Goal: Information Seeking & Learning: Learn about a topic

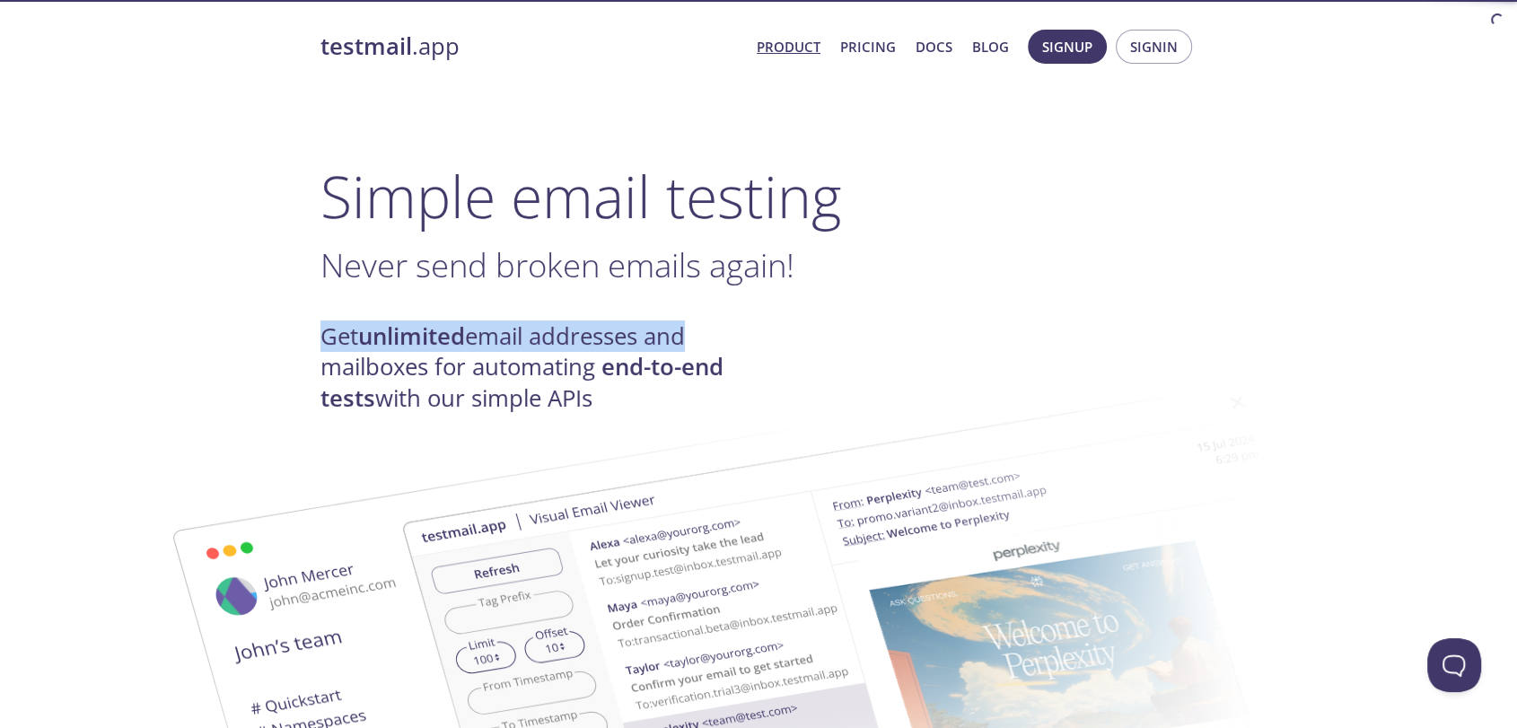
drag, startPoint x: 316, startPoint y: 343, endPoint x: 685, endPoint y: 347, distance: 369.0
click at [685, 347] on h4 "Get unlimited email addresses and mailboxes for automating end-to-end tests wit…" at bounding box center [540, 367] width 438 height 92
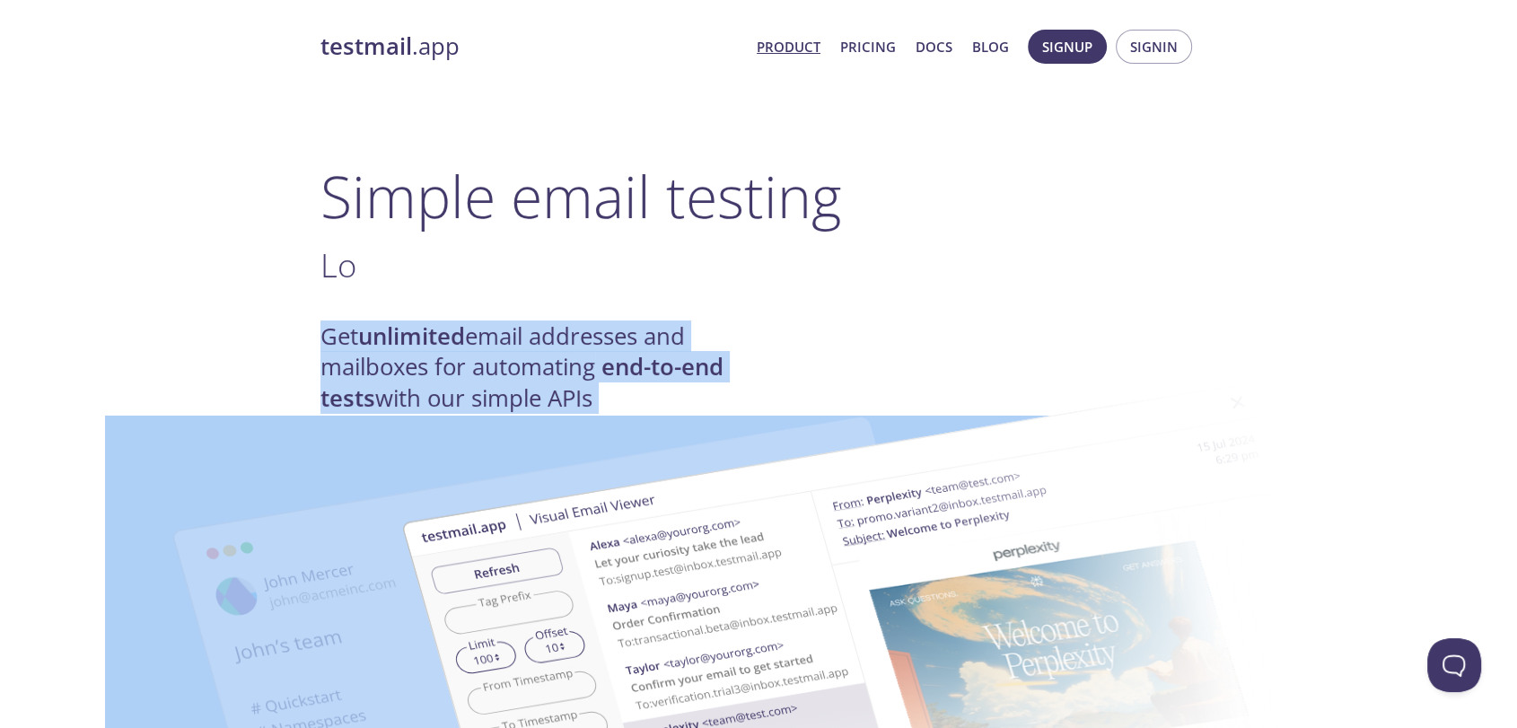
drag, startPoint x: 302, startPoint y: 350, endPoint x: 485, endPoint y: 367, distance: 184.0
click at [487, 367] on img at bounding box center [886, 661] width 970 height 608
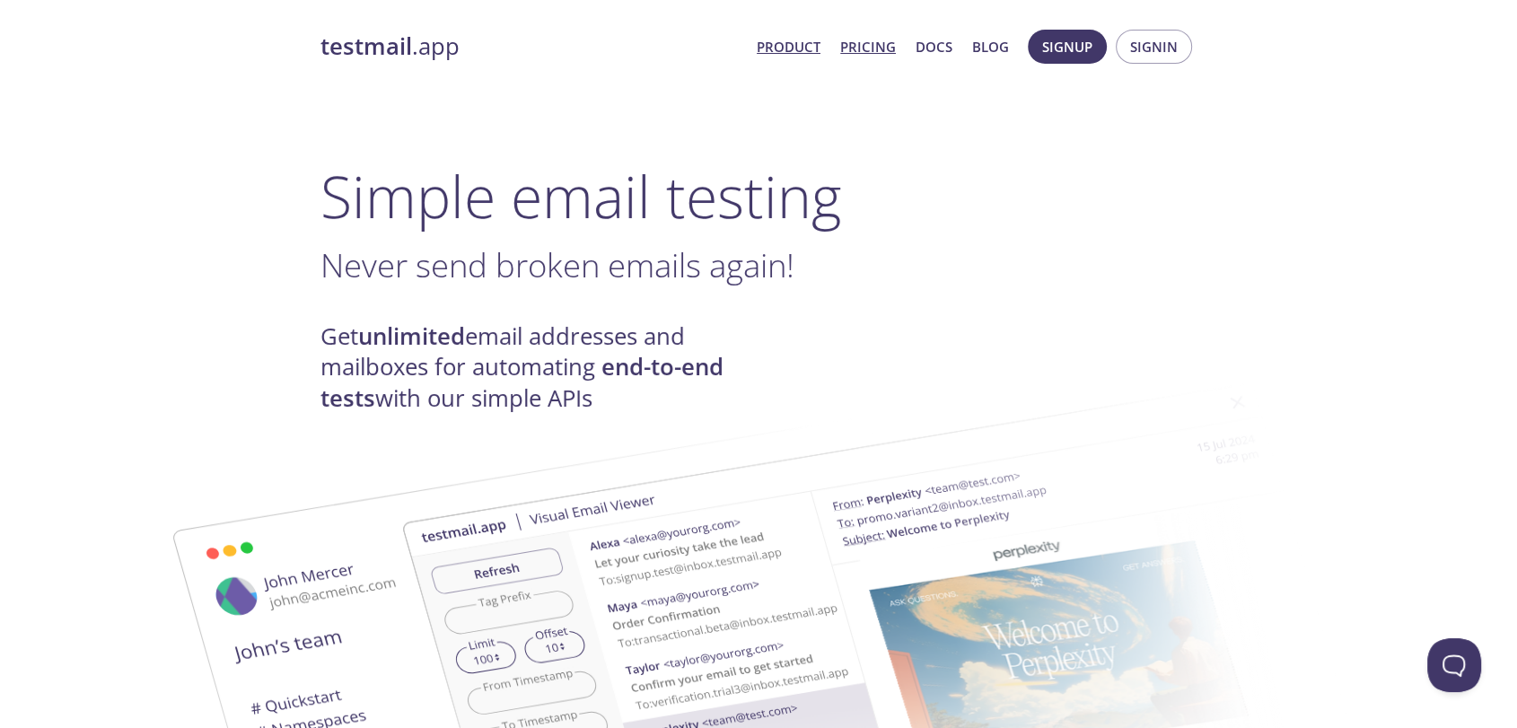
click at [854, 40] on link "Pricing" at bounding box center [868, 46] width 56 height 23
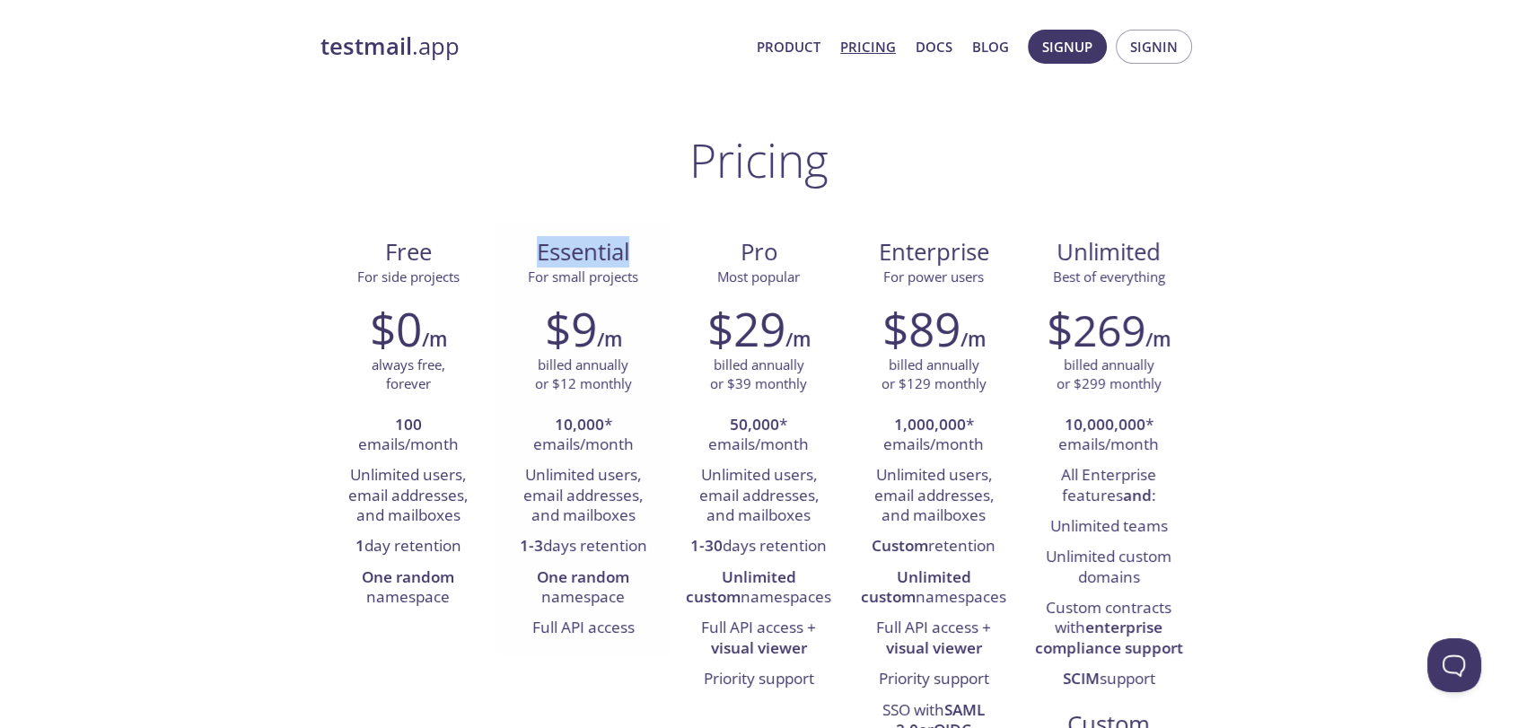
drag, startPoint x: 537, startPoint y: 239, endPoint x: 655, endPoint y: 249, distance: 118.9
click at [655, 249] on span "Essential" at bounding box center [583, 252] width 146 height 31
click at [654, 253] on span "Essential" at bounding box center [583, 252] width 146 height 31
drag, startPoint x: 508, startPoint y: 275, endPoint x: 652, endPoint y: 272, distance: 143.7
click at [652, 272] on div "Essential For small projects" at bounding box center [583, 256] width 175 height 67
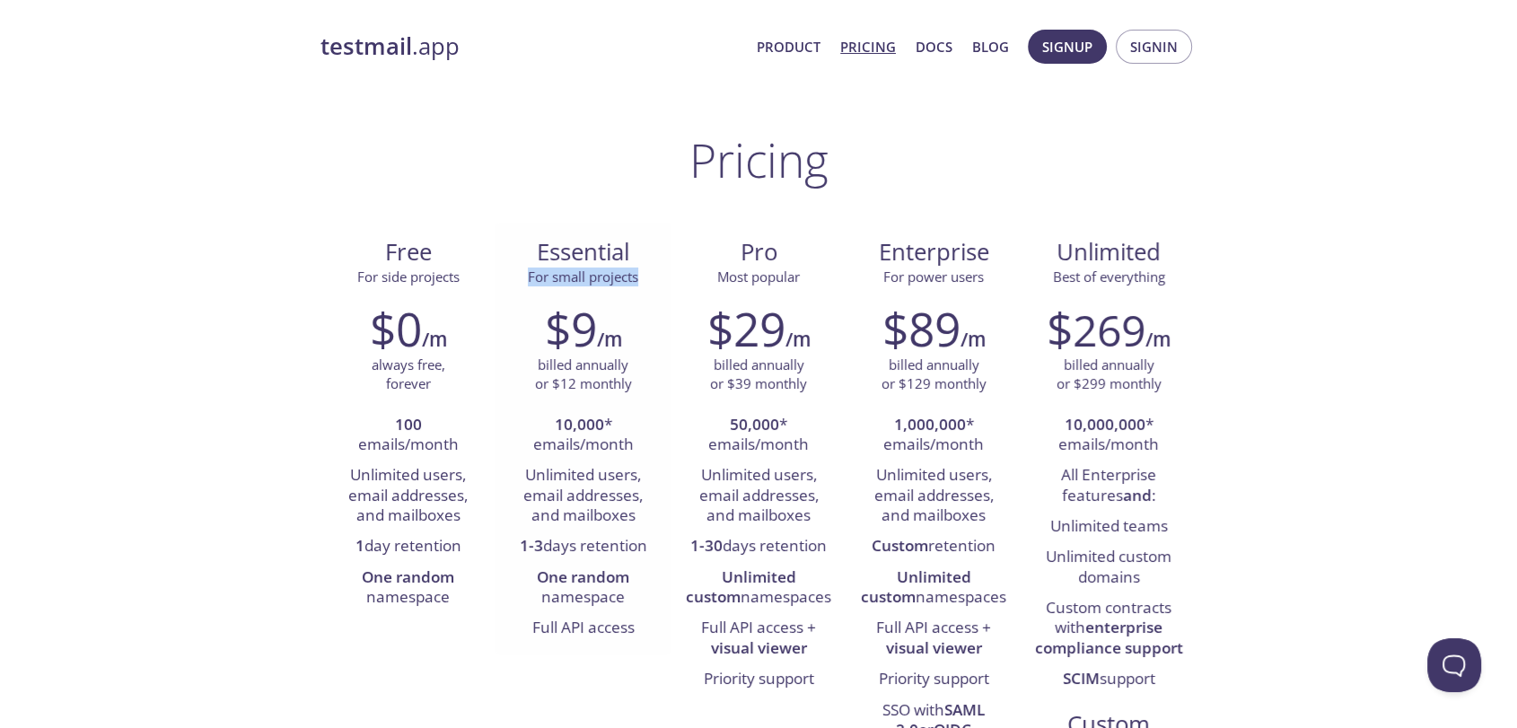
click at [652, 272] on span "For small projects" at bounding box center [583, 277] width 146 height 19
drag, startPoint x: 539, startPoint y: 311, endPoint x: 593, endPoint y: 314, distance: 54.0
click at [593, 314] on div "$9 /m" at bounding box center [583, 329] width 148 height 54
copy h2 "$9"
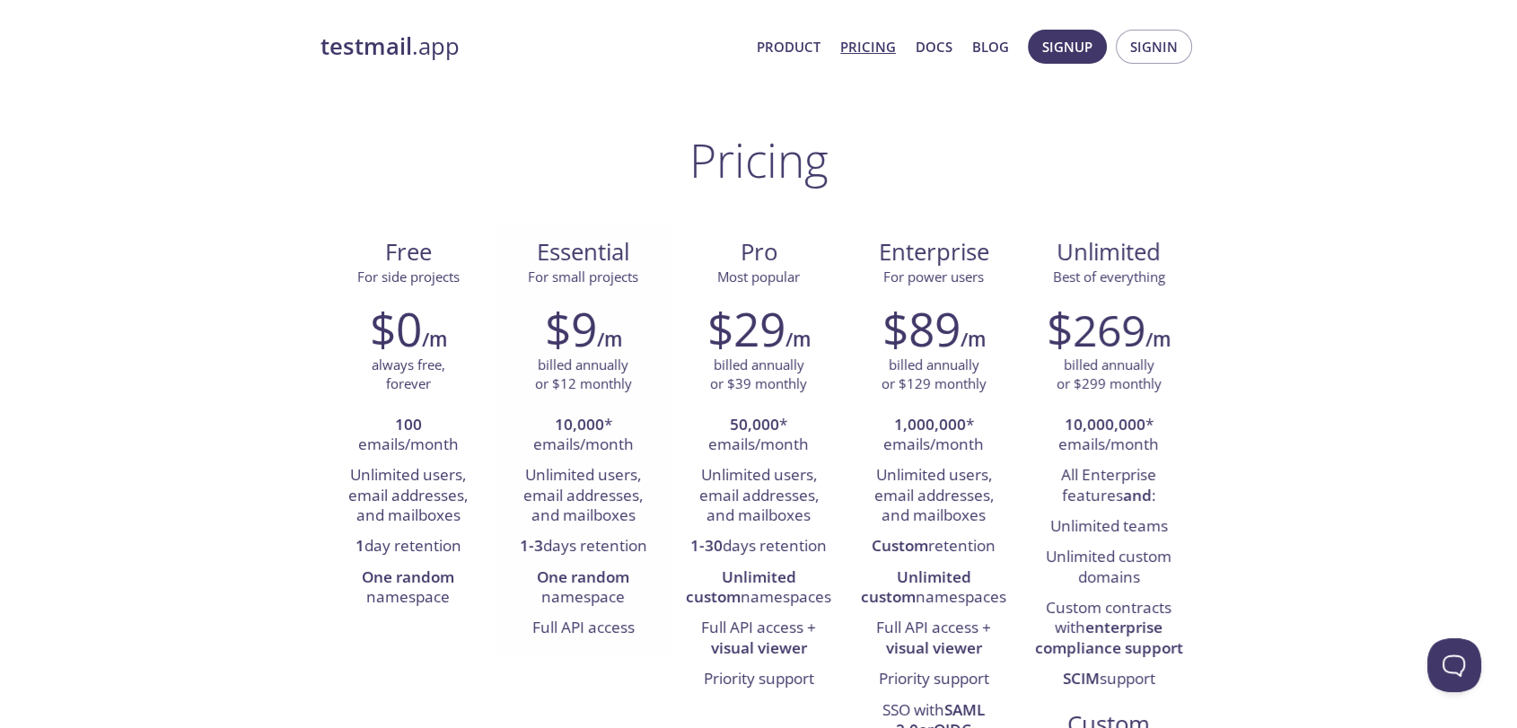
click at [582, 627] on li "Full API access" at bounding box center [583, 628] width 148 height 31
click at [935, 49] on link "Docs" at bounding box center [934, 46] width 37 height 23
